Goal: Navigation & Orientation: Find specific page/section

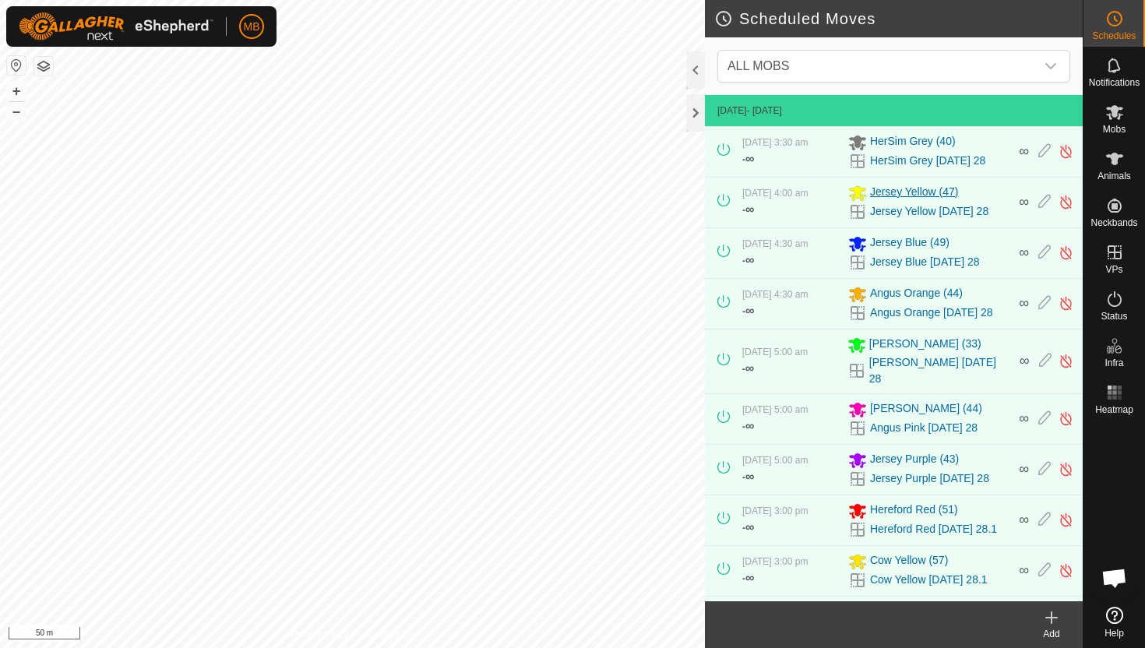
scroll to position [31, 0]
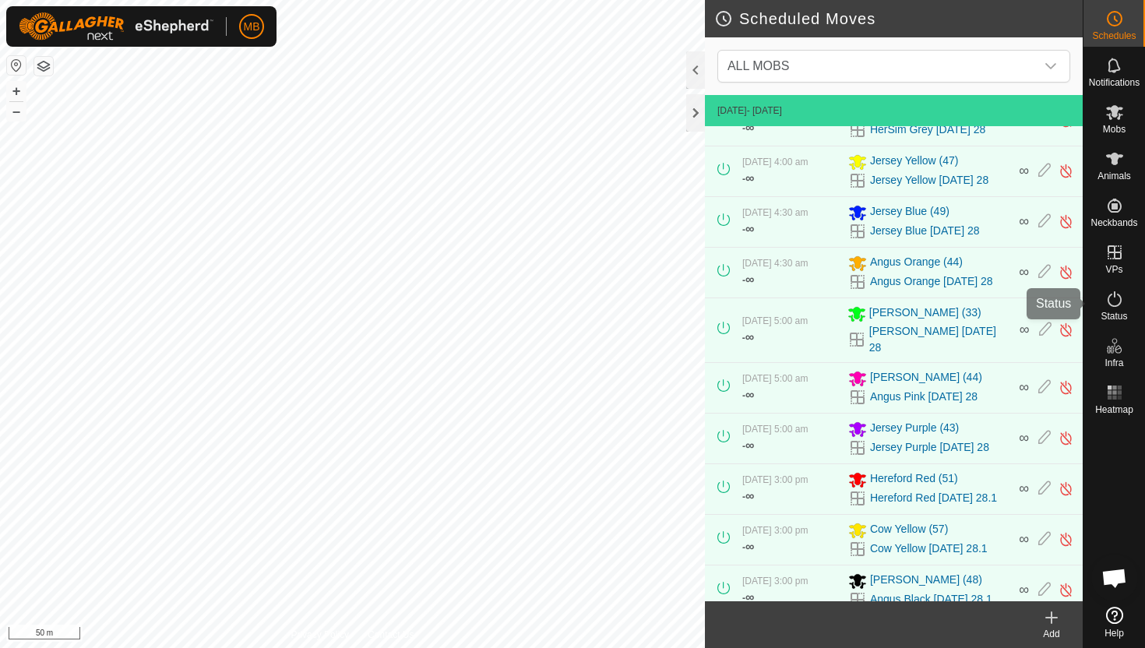
click at [1122, 298] on icon at bounding box center [1114, 299] width 19 height 19
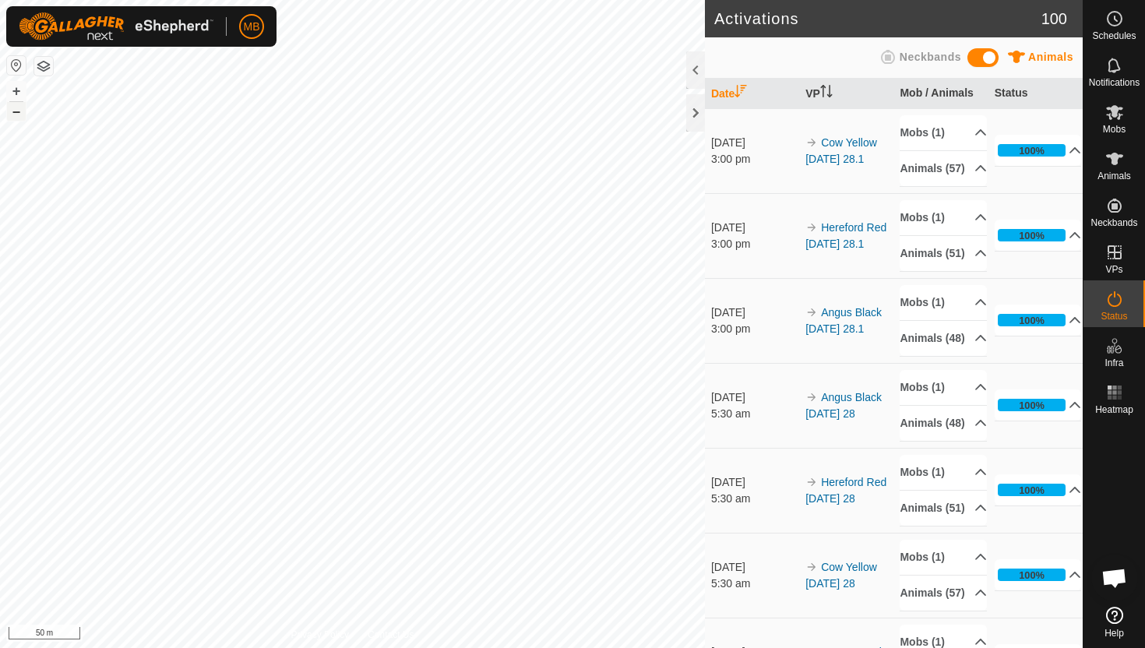
click at [22, 114] on button "–" at bounding box center [16, 111] width 19 height 19
